Goal: Find specific page/section: Find specific page/section

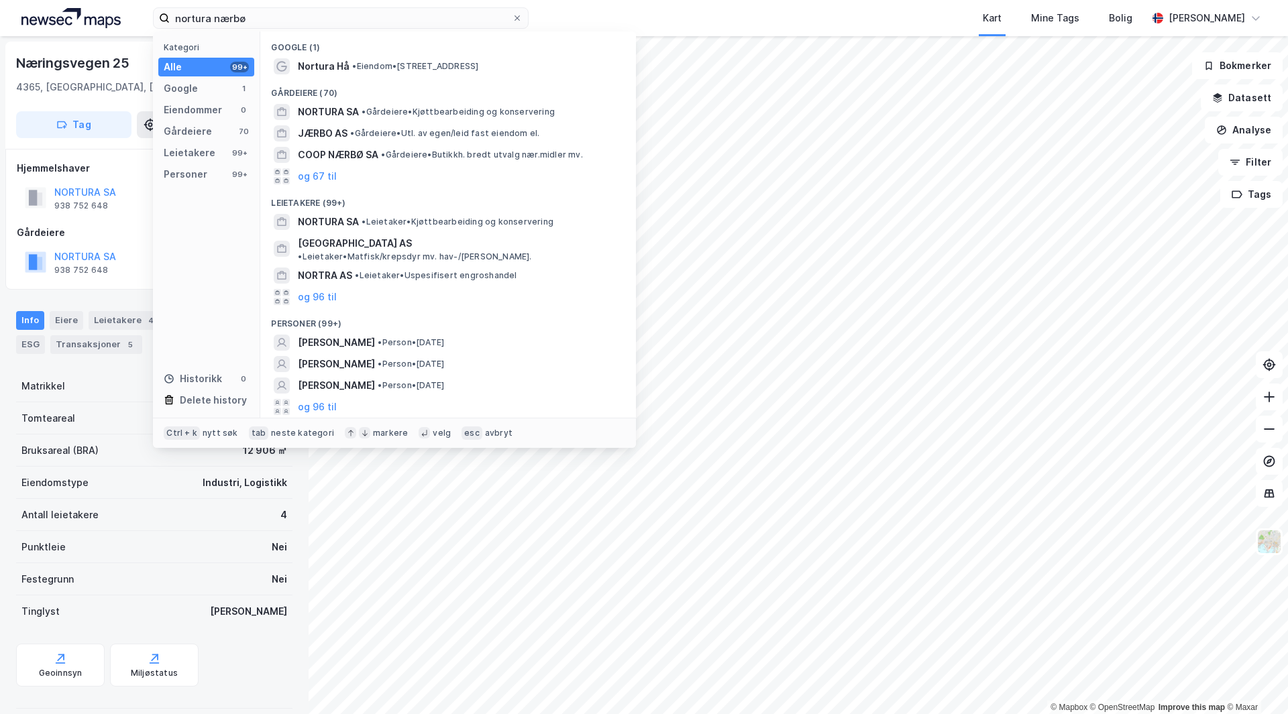
click at [301, 15] on input "nortura nærbø" at bounding box center [341, 18] width 342 height 20
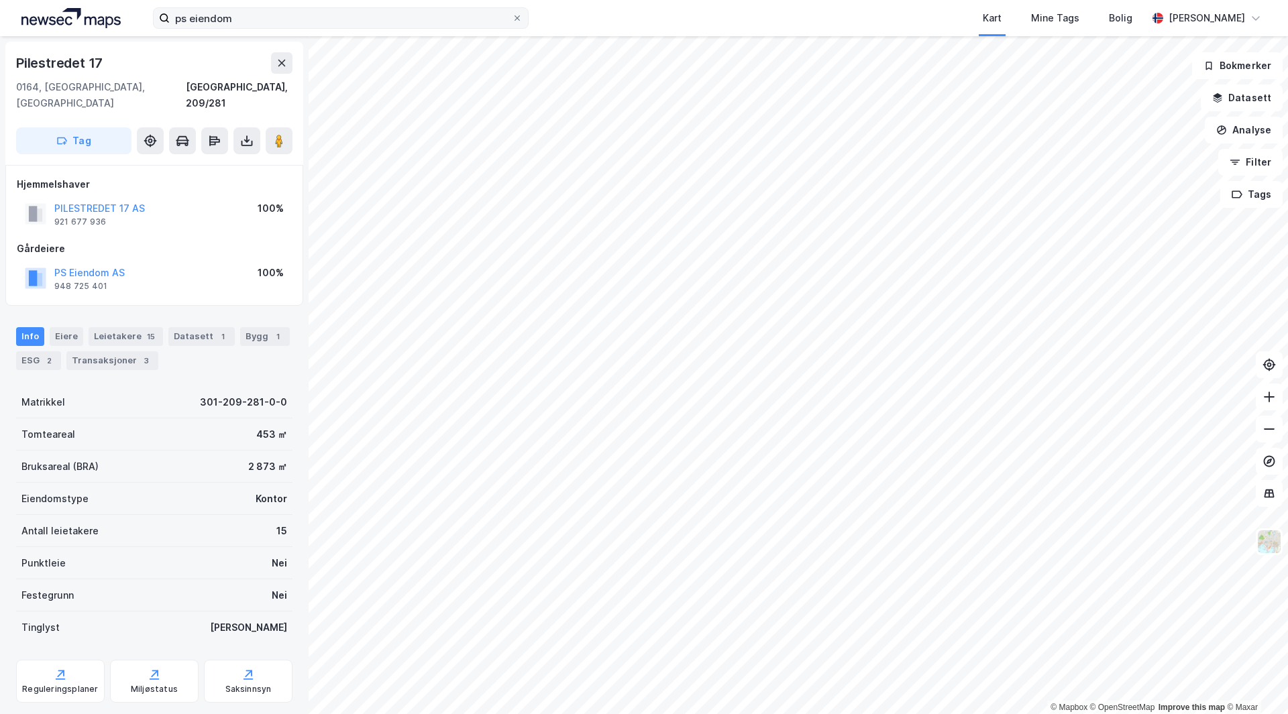
click at [240, 21] on input "ps eiendom" at bounding box center [341, 18] width 342 height 20
click at [260, 10] on input "ps eiendom" at bounding box center [341, 18] width 342 height 20
click at [190, 14] on input "ps eiendom" at bounding box center [341, 18] width 342 height 20
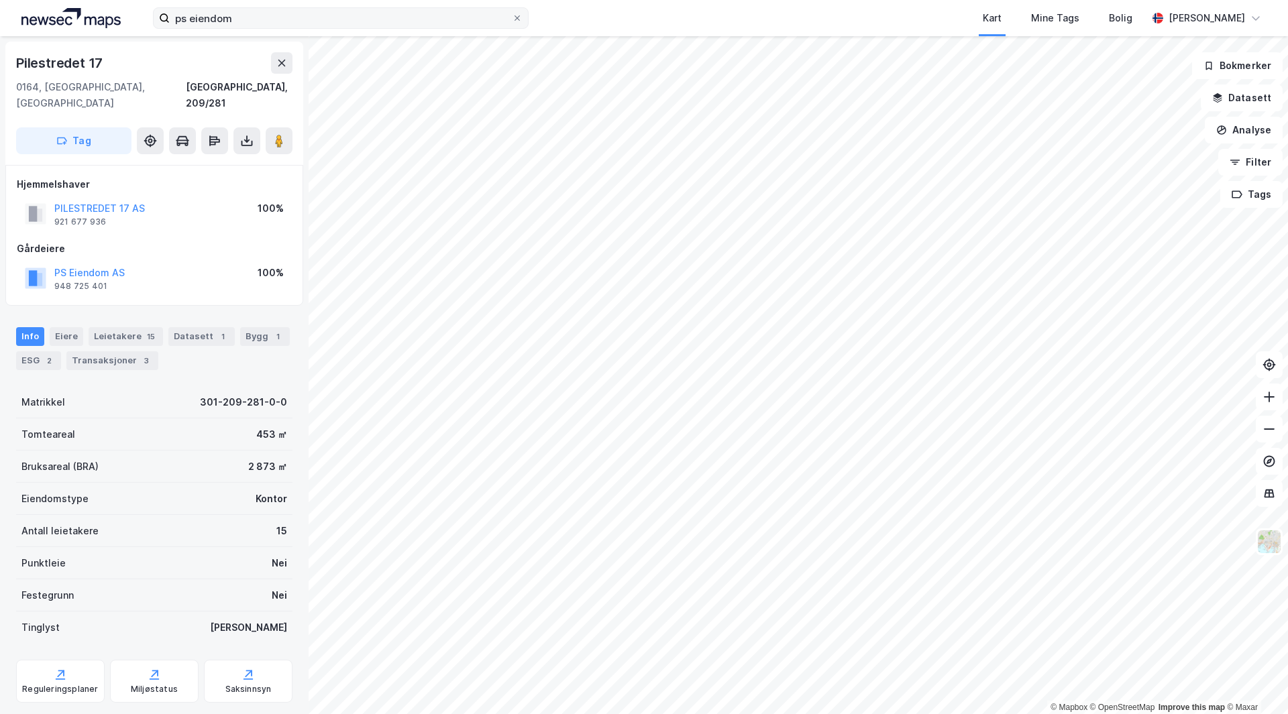
click at [190, 14] on input "ps eiendom" at bounding box center [341, 18] width 342 height 20
click at [274, 7] on label "ps eiendom" at bounding box center [341, 17] width 376 height 21
click at [274, 8] on input "ps eiendom" at bounding box center [341, 18] width 342 height 20
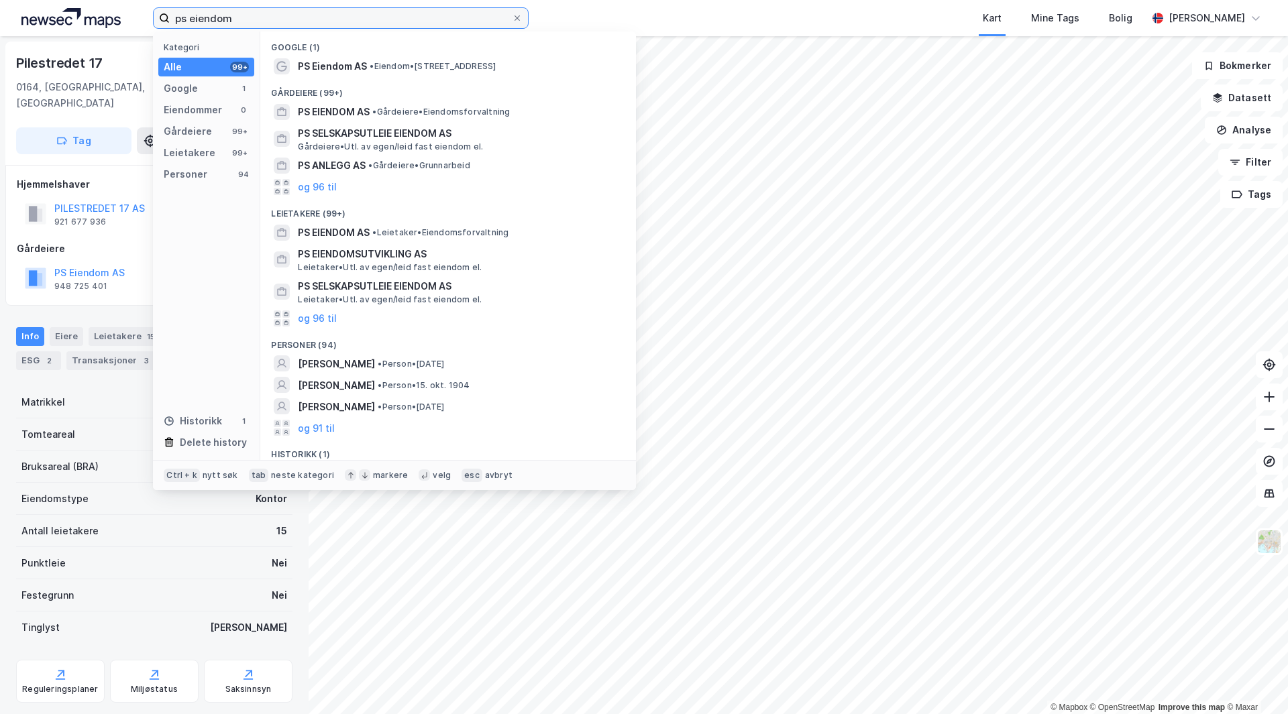
click at [269, 10] on input "ps eiendom" at bounding box center [341, 18] width 342 height 20
click at [260, 19] on input "ps eiendom" at bounding box center [341, 18] width 342 height 20
click at [259, 19] on input "ps eiendom" at bounding box center [341, 18] width 342 height 20
click at [383, 110] on span "• Gårdeiere • Eiendomsforvaltning" at bounding box center [440, 112] width 137 height 11
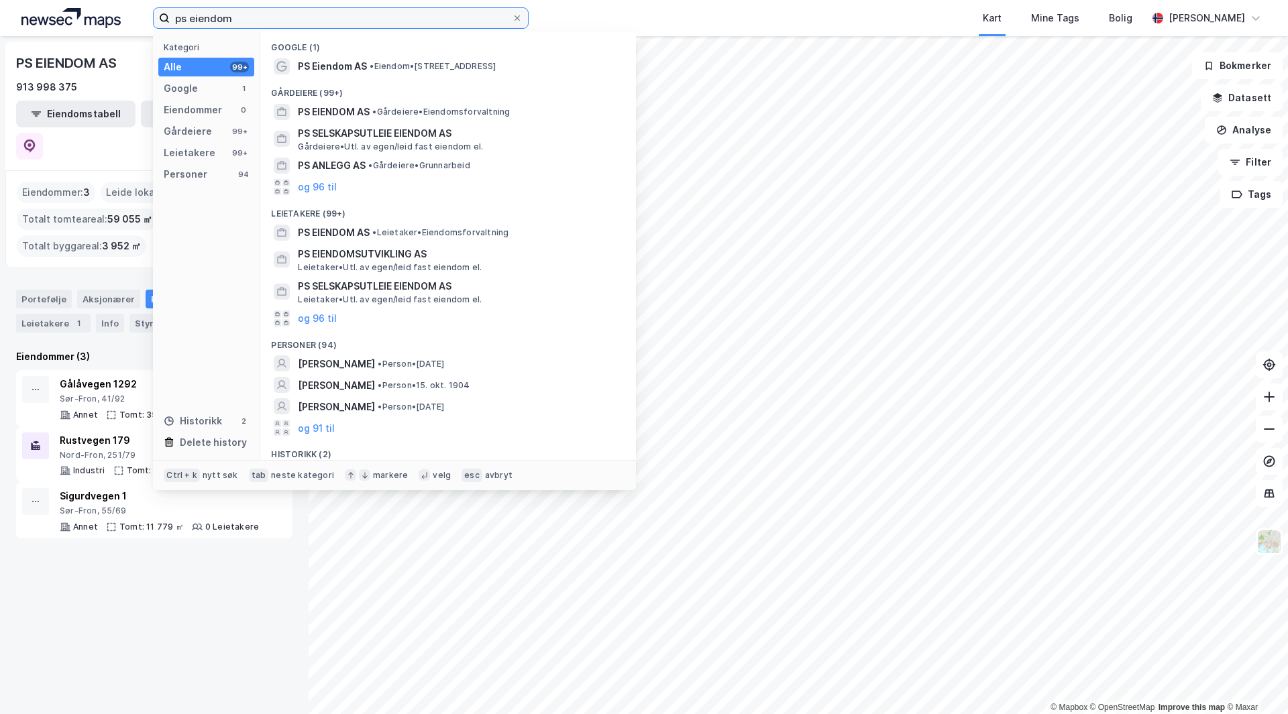
drag, startPoint x: 241, startPoint y: 19, endPoint x: 266, endPoint y: 52, distance: 40.8
click at [241, 18] on input "ps eiendom" at bounding box center [341, 18] width 342 height 20
click at [361, 115] on span "PS EIENDOM AS" at bounding box center [334, 112] width 72 height 16
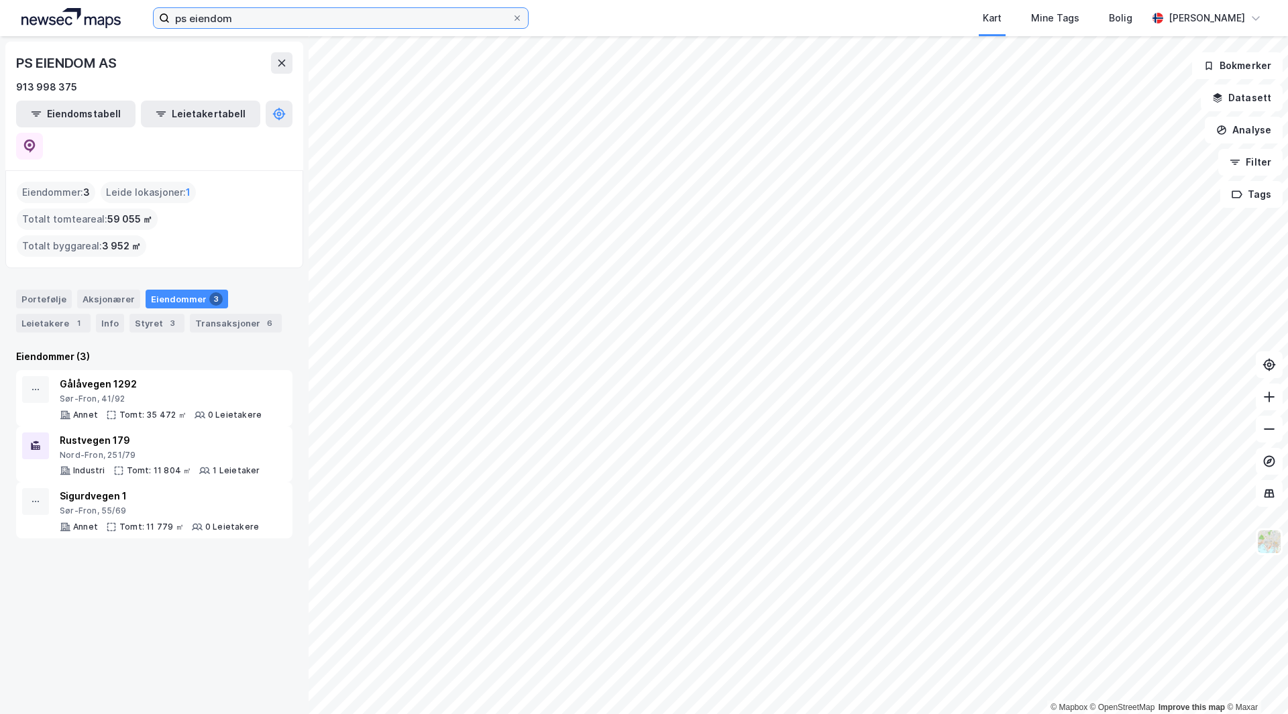
click at [262, 20] on input "ps eiendom" at bounding box center [341, 18] width 342 height 20
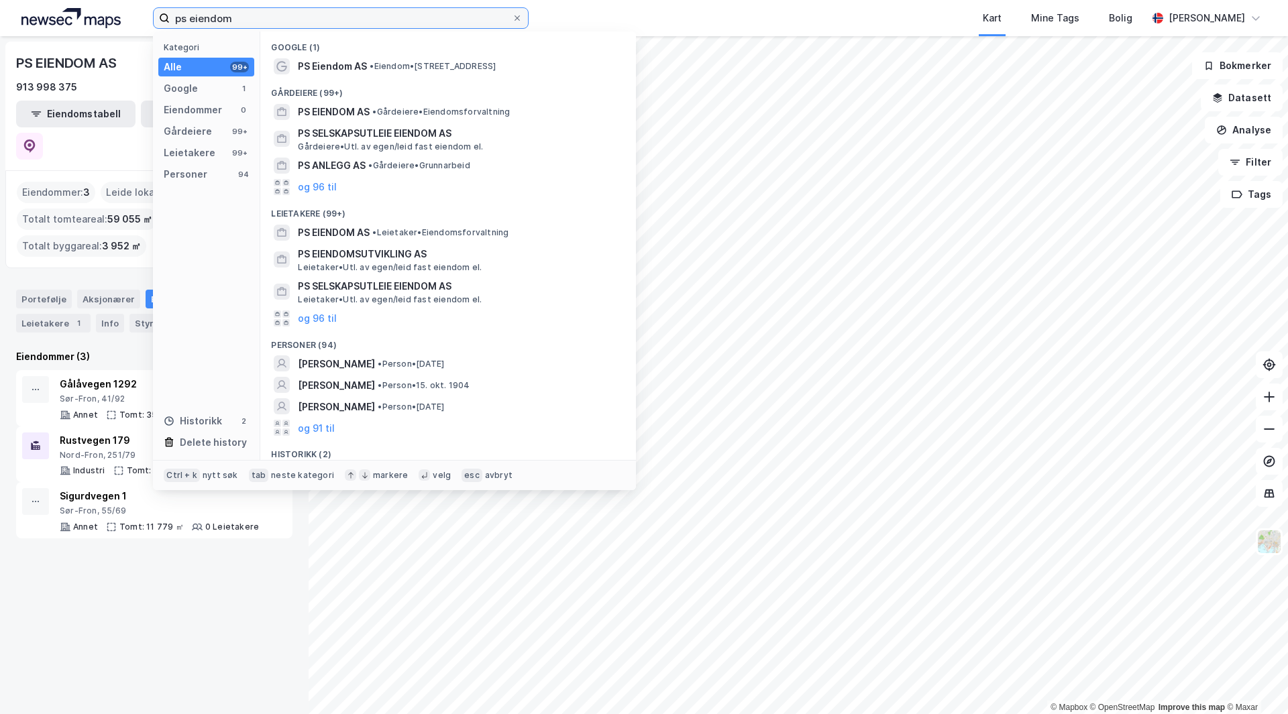
click at [249, 23] on input "ps eiendom" at bounding box center [341, 18] width 342 height 20
type input "ps eiendom"
